Goal: Complete application form

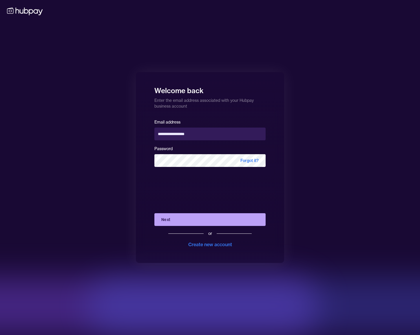
click at [234, 219] on button "Next" at bounding box center [209, 219] width 111 height 13
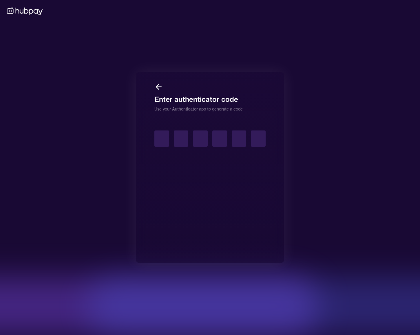
type input "*"
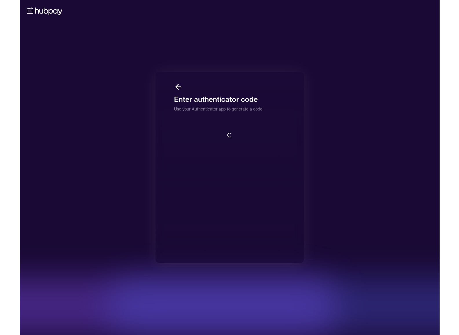
scroll to position [1, 0]
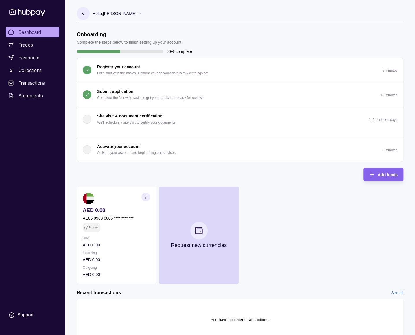
click at [217, 91] on button "Submit application Complete the following tasks to get your application ready f…" at bounding box center [240, 95] width 327 height 24
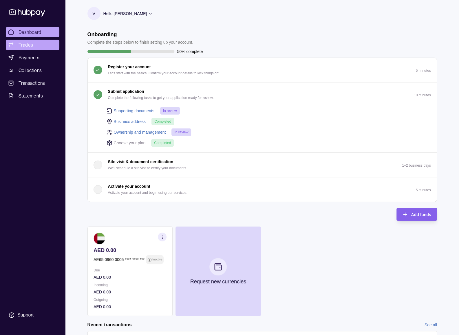
click at [29, 44] on span "Trades" at bounding box center [26, 44] width 14 height 7
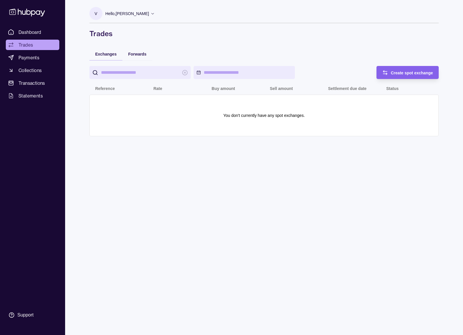
click at [37, 32] on span "Dashboard" at bounding box center [30, 32] width 23 height 7
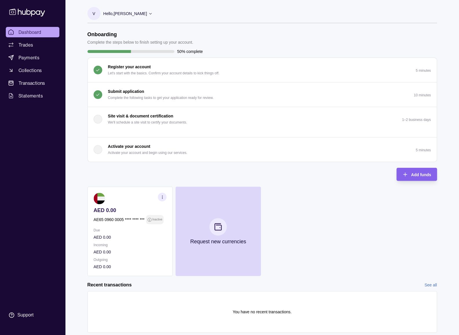
click at [166, 90] on div "Submit application Complete the following tasks to get your application ready f…" at bounding box center [161, 94] width 106 height 13
